Goal: Transaction & Acquisition: Purchase product/service

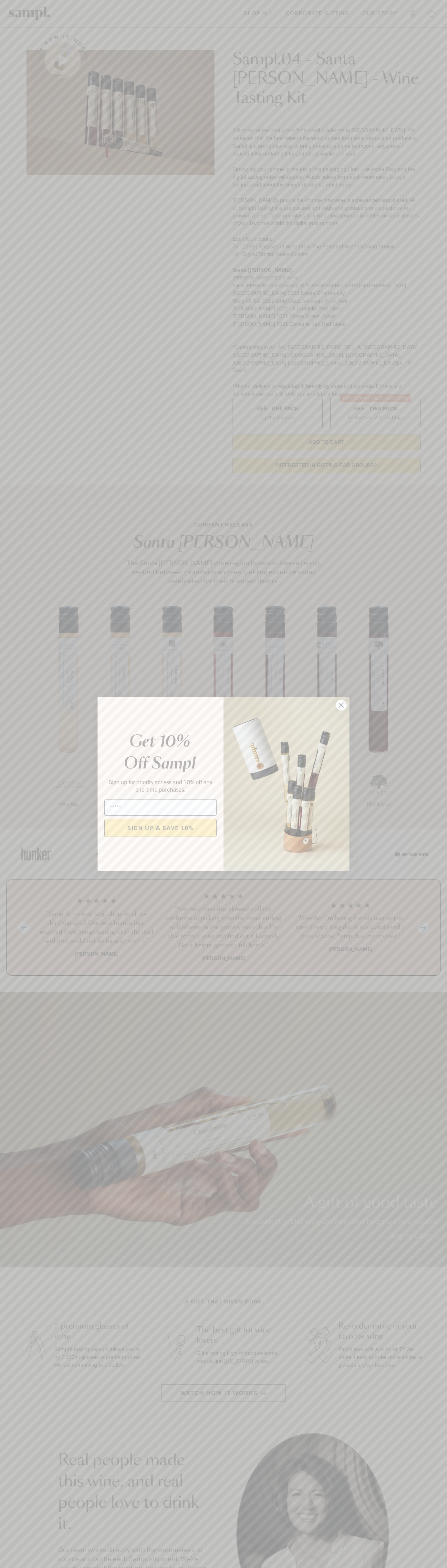
click at [341, 705] on icon "Close dialog" at bounding box center [341, 705] width 4 height 4
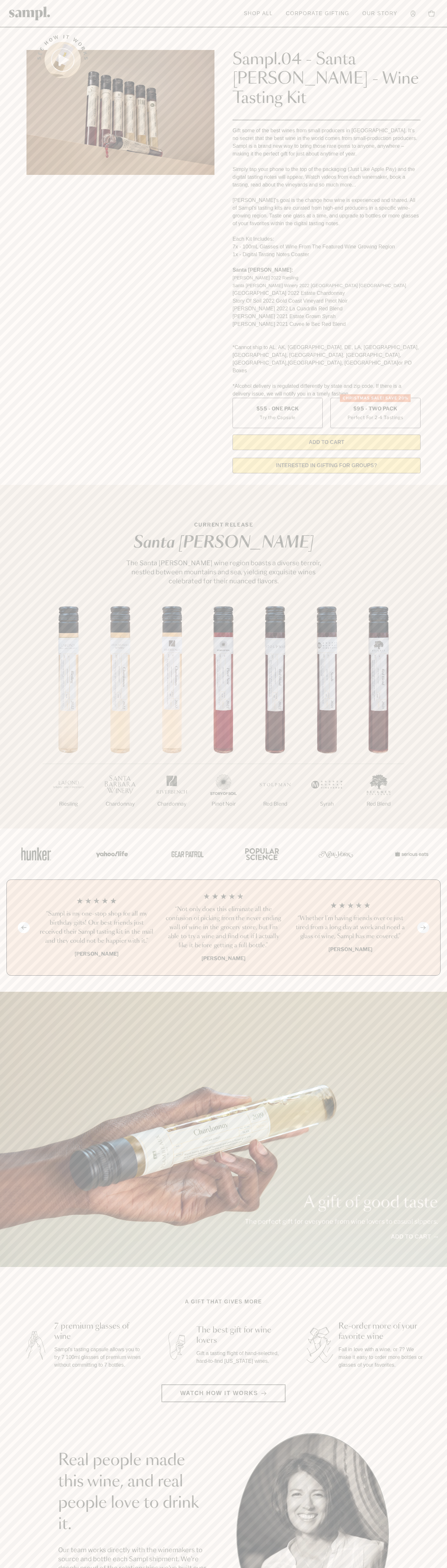
click at [133, 17] on header "Toggle navigation menu Shop All Corporate Gifting Our Story Account Story Shop …" at bounding box center [224, 13] width 447 height 27
click at [426, 634] on div "1/7 Riesling 2/7 Chardonnay 3/7" at bounding box center [224, 717] width 447 height 222
click at [52, 1567] on html "Skip to main content Toggle navigation menu Shop All Corporate Gifting Our Stor…" at bounding box center [224, 1307] width 447 height 2614
click at [27, 519] on section "CURRENT RELEASE [GEOGRAPHIC_DATA][PERSON_NAME] The [GEOGRAPHIC_DATA][PERSON_NAM…" at bounding box center [224, 657] width 447 height 343
click at [375, 398] on label "Christmas SALE! Save 20% $95 - Two Pack Perfect For 2-4 Tastings" at bounding box center [375, 413] width 90 height 30
